Goal: Navigation & Orientation: Find specific page/section

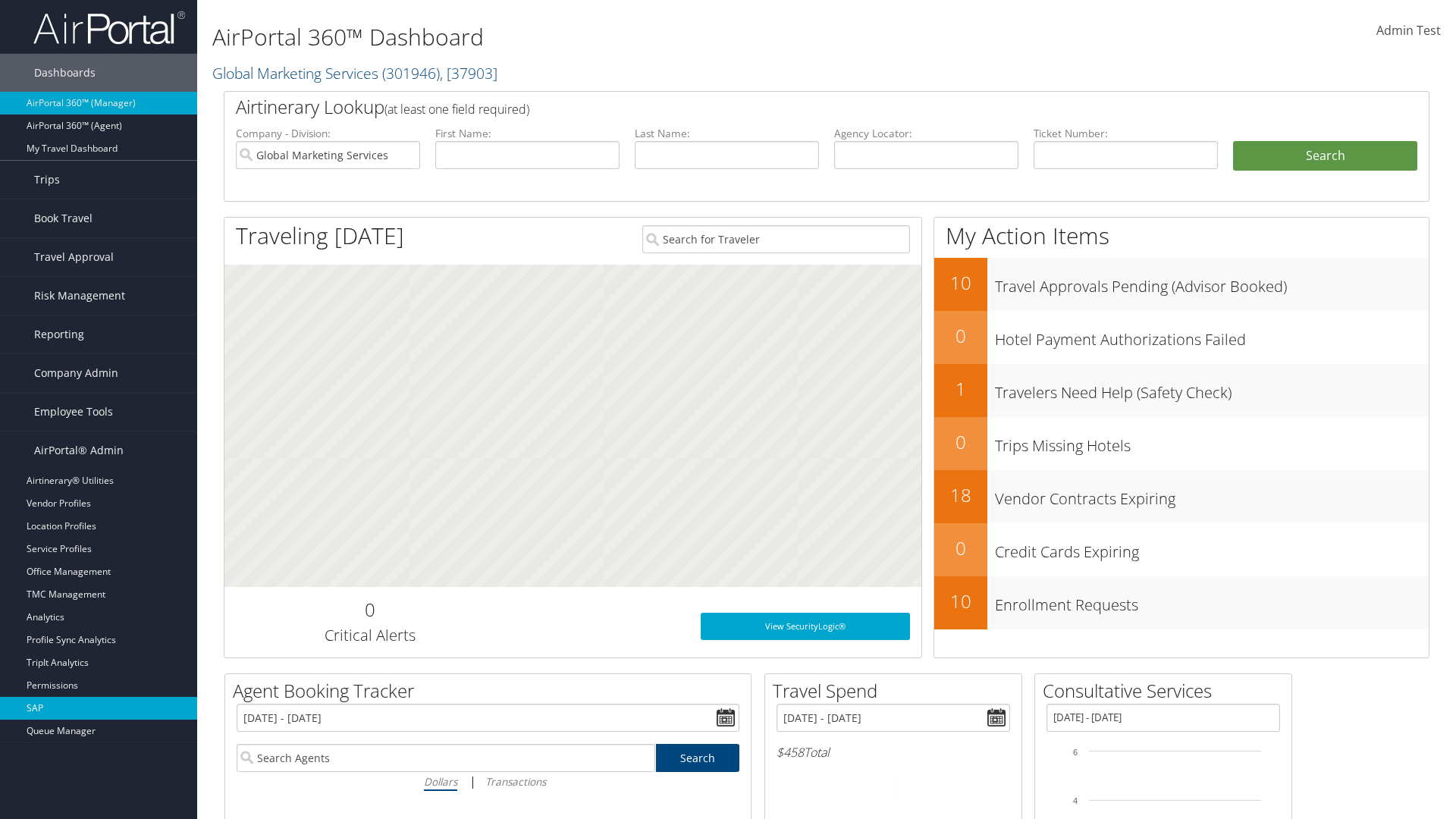
click at [98, 708] on link "SAP" at bounding box center [98, 708] width 197 height 23
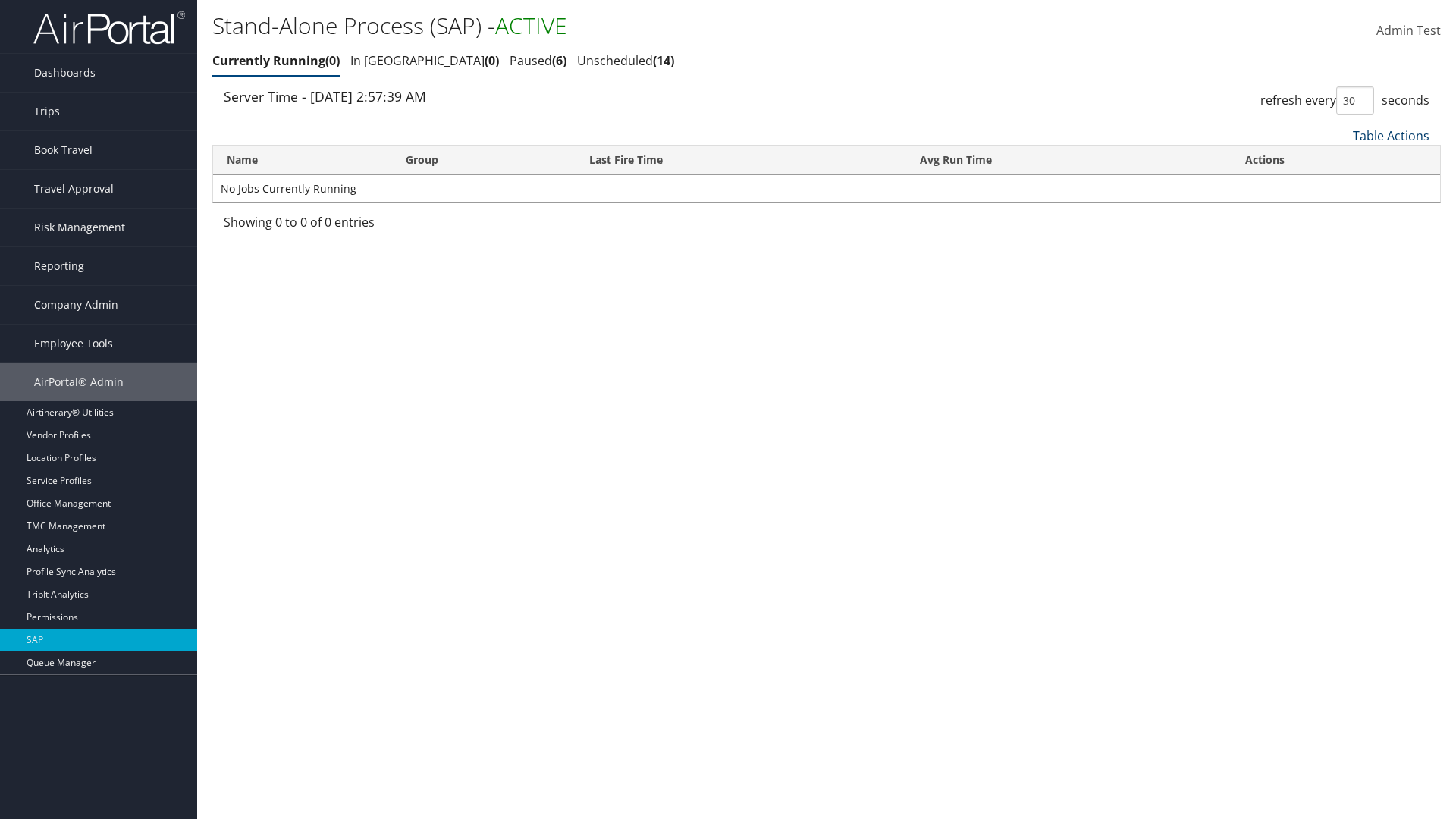
click at [1391, 135] on link "Table Actions" at bounding box center [1391, 135] width 76 height 17
click at [1340, 236] on link "Page Length" at bounding box center [1340, 237] width 200 height 26
click at [1391, 135] on link "Table Actions" at bounding box center [1391, 135] width 76 height 17
click at [1340, 211] on link "50" at bounding box center [1340, 212] width 200 height 26
click at [1391, 135] on link "Table Actions" at bounding box center [1391, 135] width 76 height 17
